Goal: Task Accomplishment & Management: Manage account settings

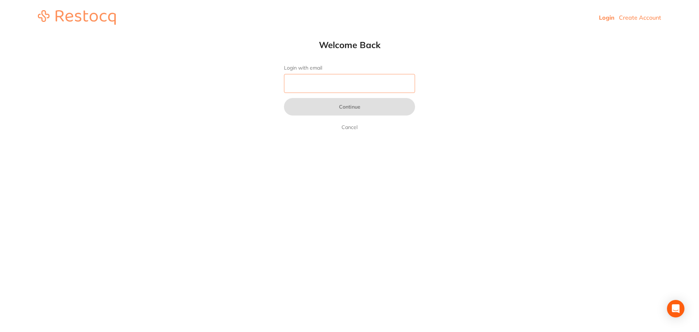
click at [356, 84] on input "Login with email" at bounding box center [349, 83] width 131 height 19
type input "[EMAIL_ADDRESS][DOMAIN_NAME]"
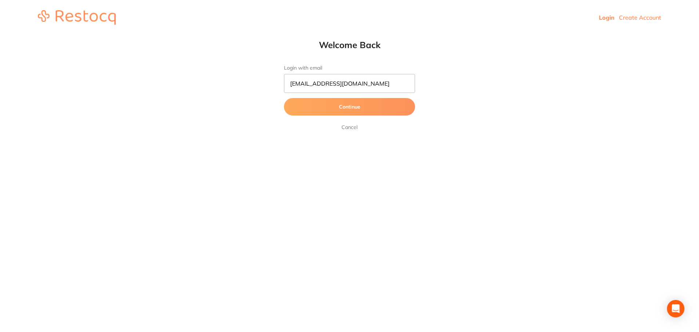
click at [355, 106] on button "Continue" at bounding box center [349, 106] width 131 height 17
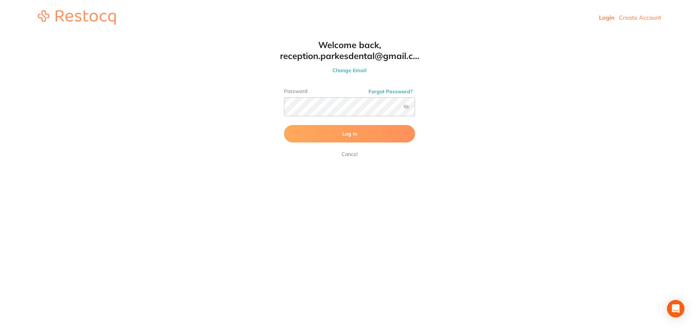
click at [383, 130] on button "Log In" at bounding box center [349, 133] width 131 height 17
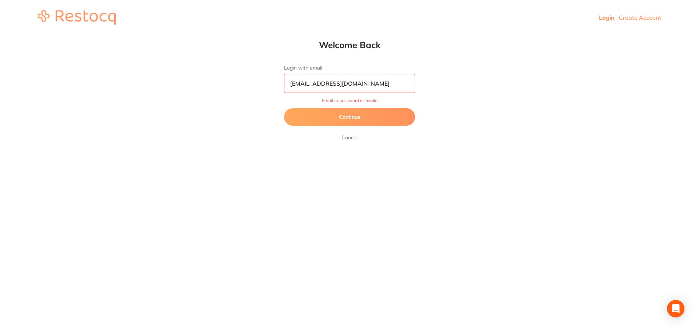
click at [377, 121] on button "Continue" at bounding box center [349, 116] width 131 height 17
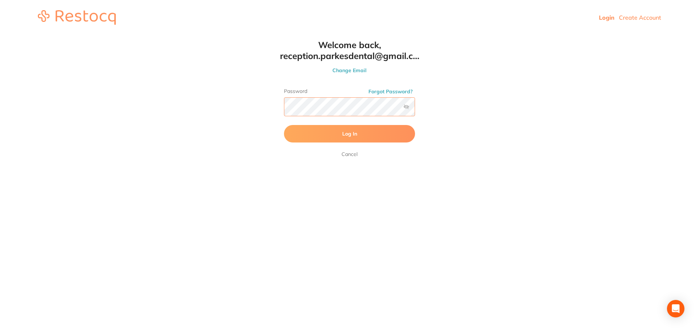
scroll to position [0, 0]
click at [280, 111] on div "Welcome back, reception.parkesdental@gmail.c... Change Email Password Forgot Pa…" at bounding box center [350, 98] width 160 height 119
click at [323, 129] on button "Log In" at bounding box center [349, 133] width 131 height 17
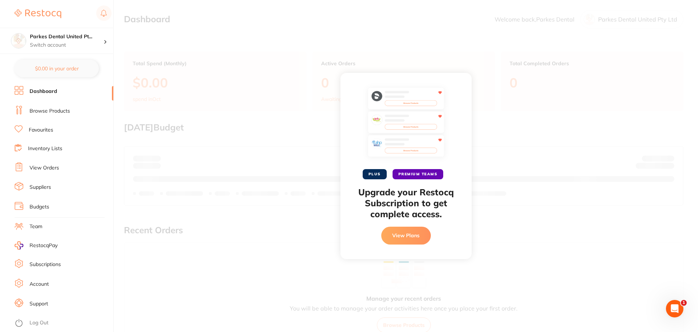
click at [483, 50] on div "PLUS PREMIUM TEAMS Upgrade your Restocq Subscription to get complete access. Vi…" at bounding box center [406, 166] width 584 height 332
click at [98, 38] on h4 "Parkes Dental United Pt..." at bounding box center [67, 36] width 74 height 7
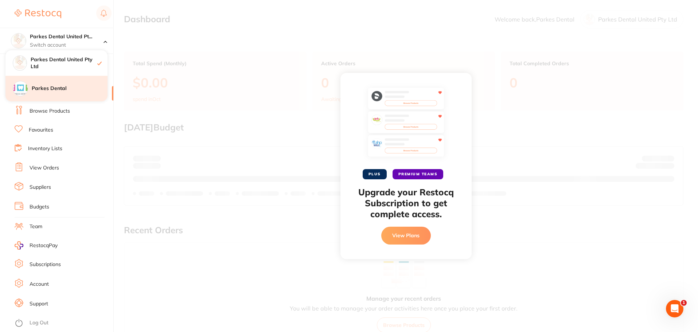
click at [61, 85] on div "Parkes Dental" at bounding box center [56, 88] width 102 height 25
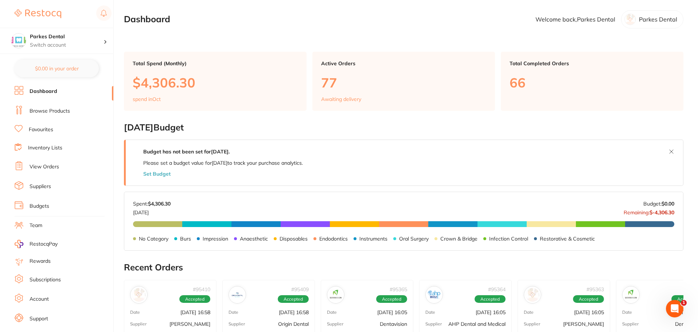
click at [46, 160] on ul "Dashboard Browse Products Favourites Inventory Lists View Orders Suppliers Budg…" at bounding box center [64, 211] width 99 height 251
click at [46, 163] on li "View Orders" at bounding box center [64, 166] width 99 height 11
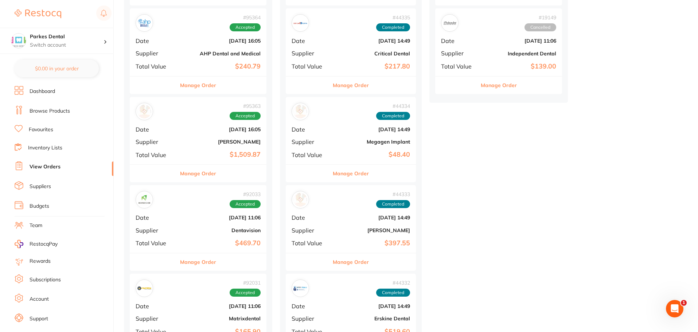
scroll to position [364, 0]
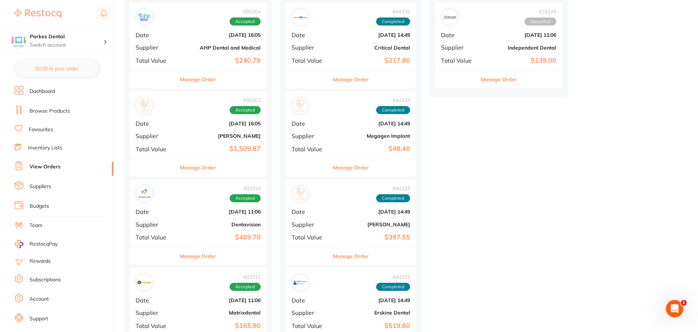
click at [181, 140] on div "# 95363 Accepted Date Oct 1 2025, 16:05 Supplier Henry Schein Halas Total Value…" at bounding box center [198, 124] width 137 height 67
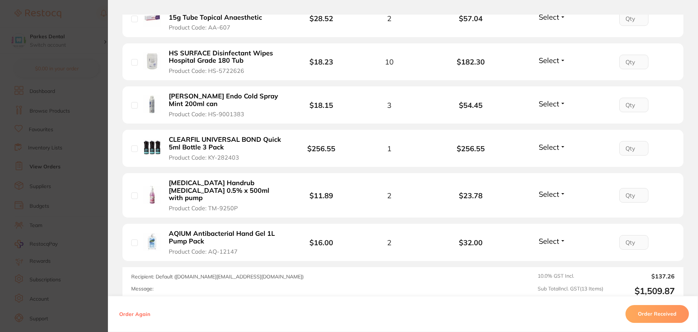
scroll to position [583, 0]
